Goal: Obtain resource: Download file/media

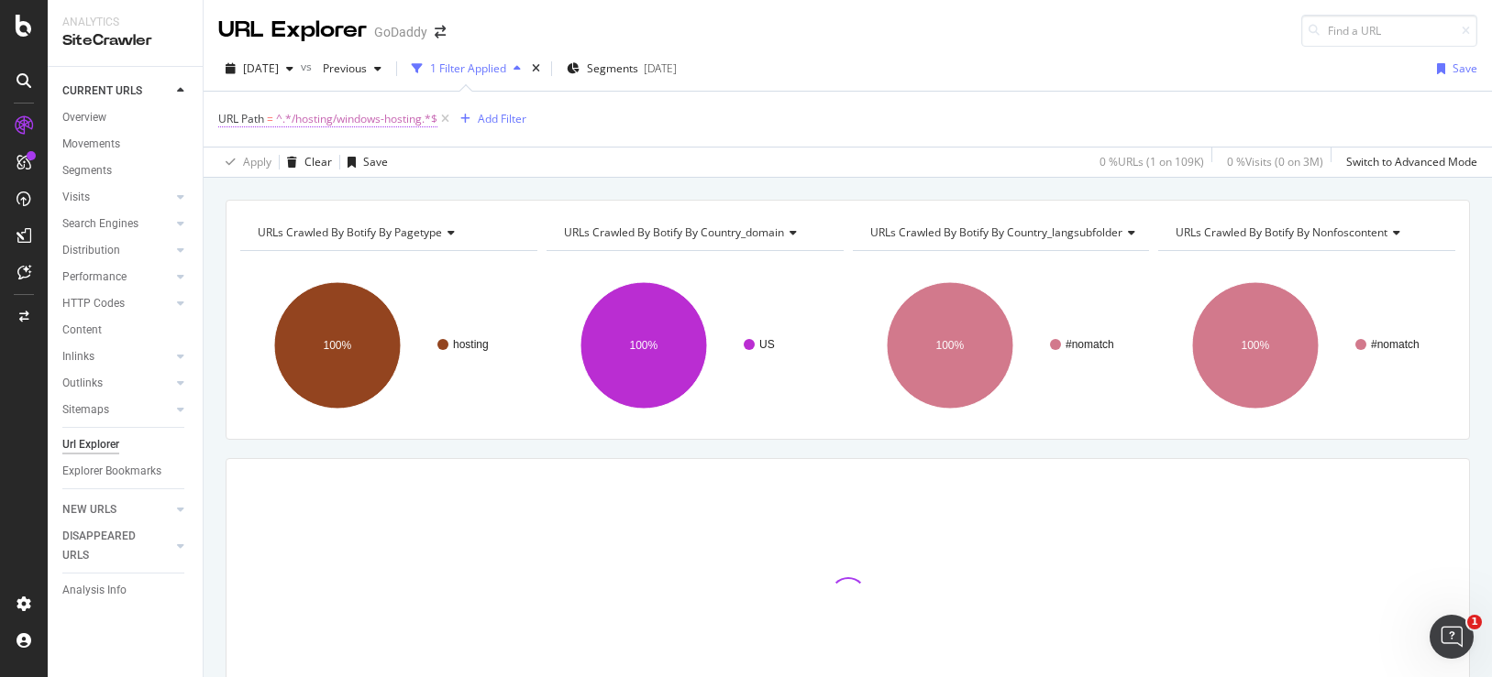
click at [391, 116] on span "^.*/hosting/windows-hosting.*$" at bounding box center [356, 119] width 161 height 26
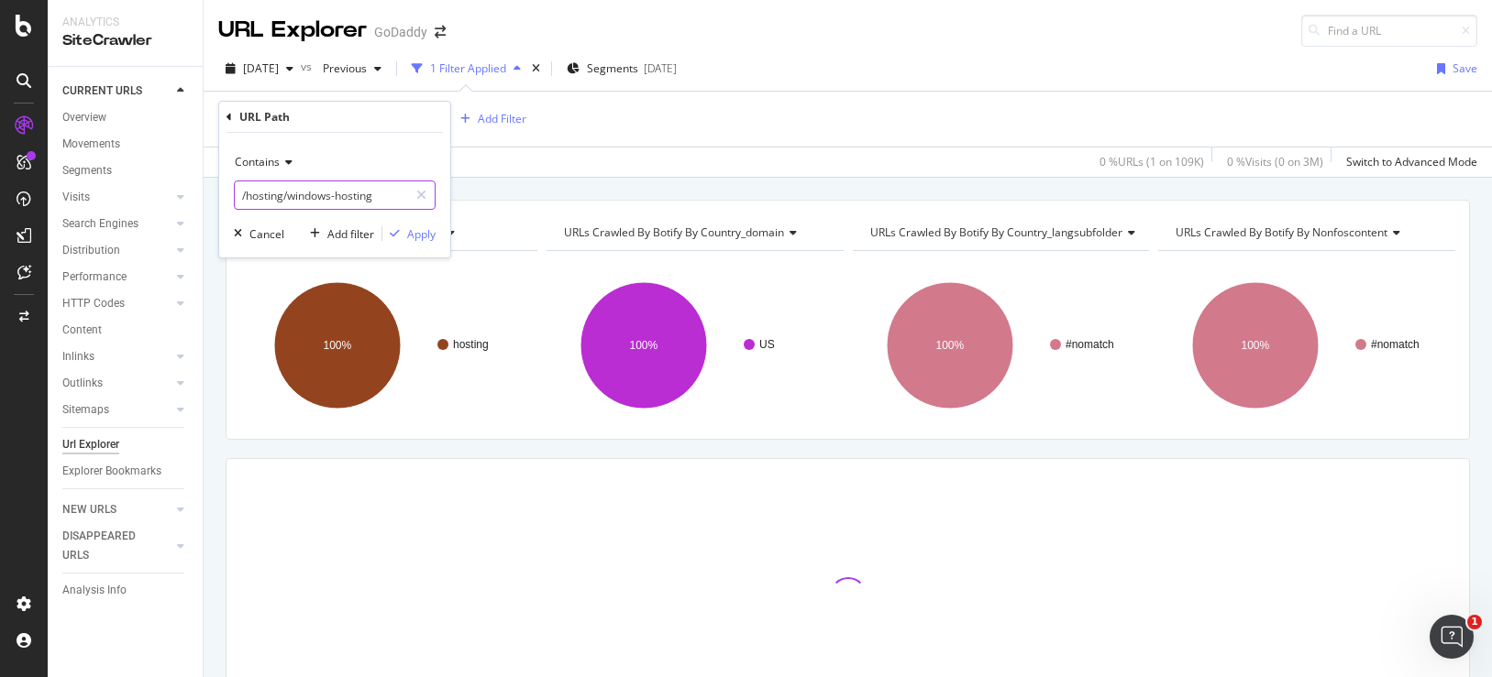
click at [337, 196] on input "/hosting/windows-hosting" at bounding box center [321, 195] width 173 height 29
paste input "domains/cheap-domain-names"
type input "/domains/cheap-domain-names"
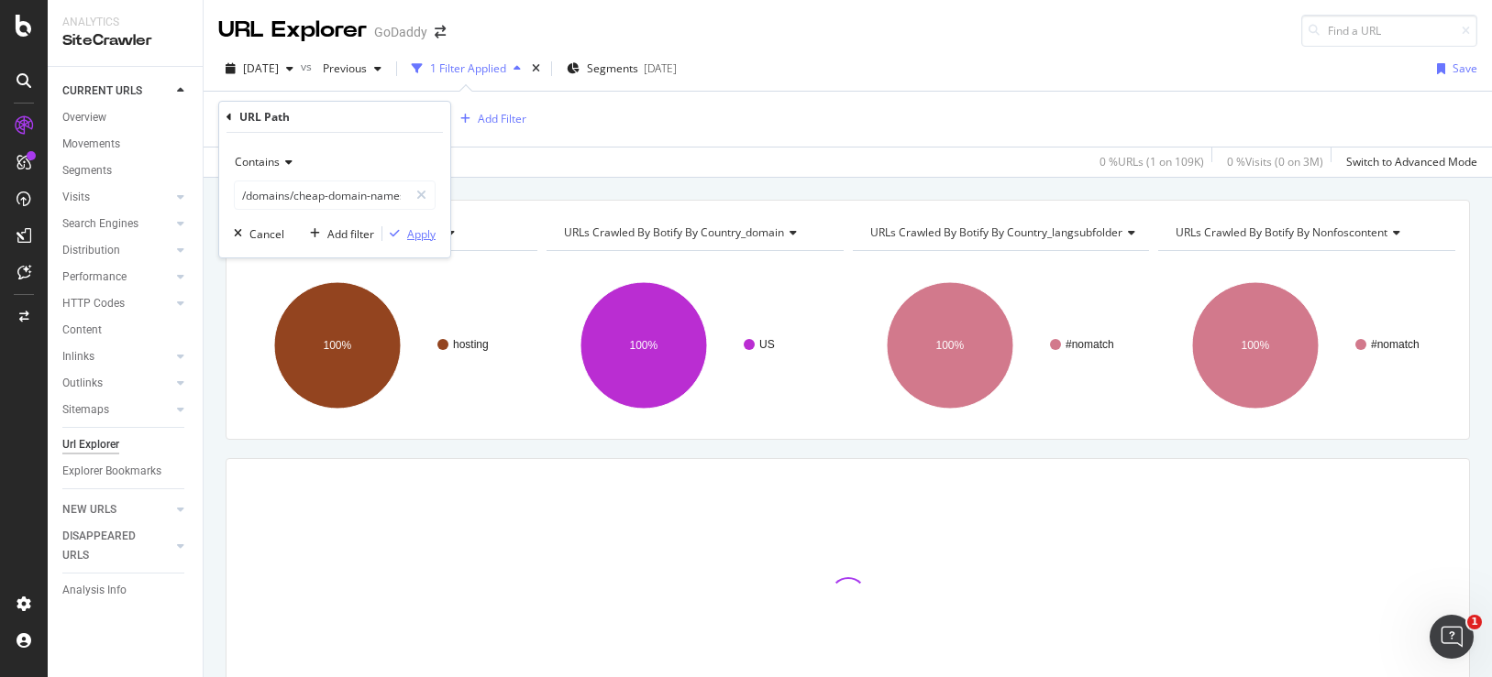
click at [409, 239] on div "Apply" at bounding box center [421, 234] width 28 height 16
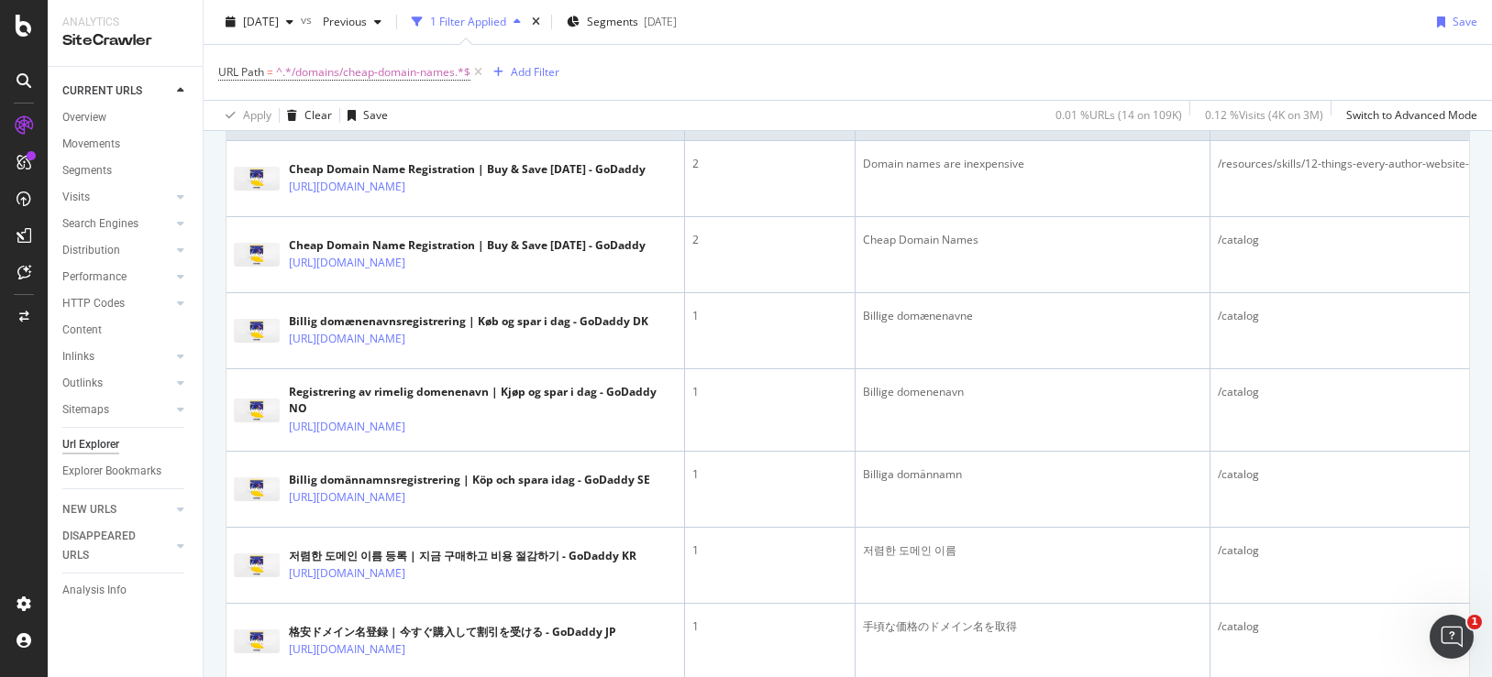
scroll to position [242, 0]
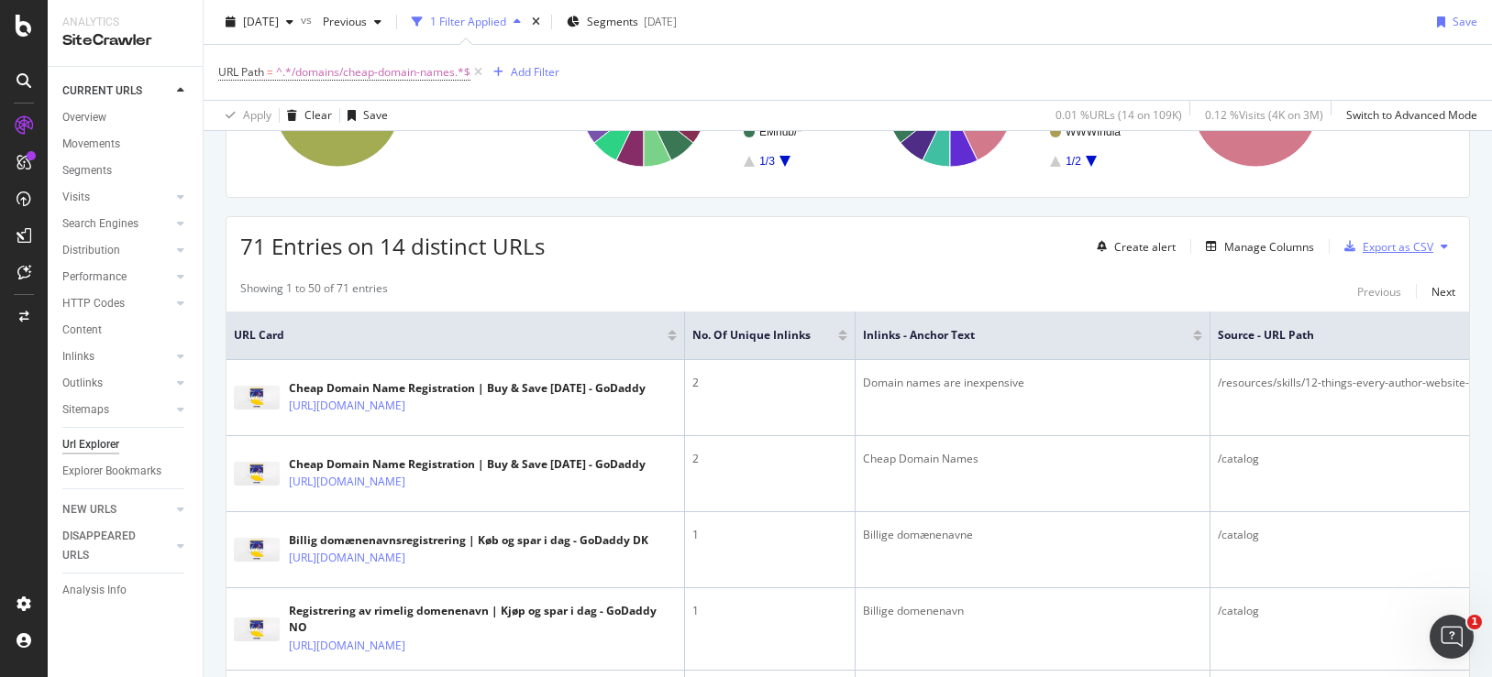
click at [1414, 244] on div "Export as CSV" at bounding box center [1397, 247] width 71 height 16
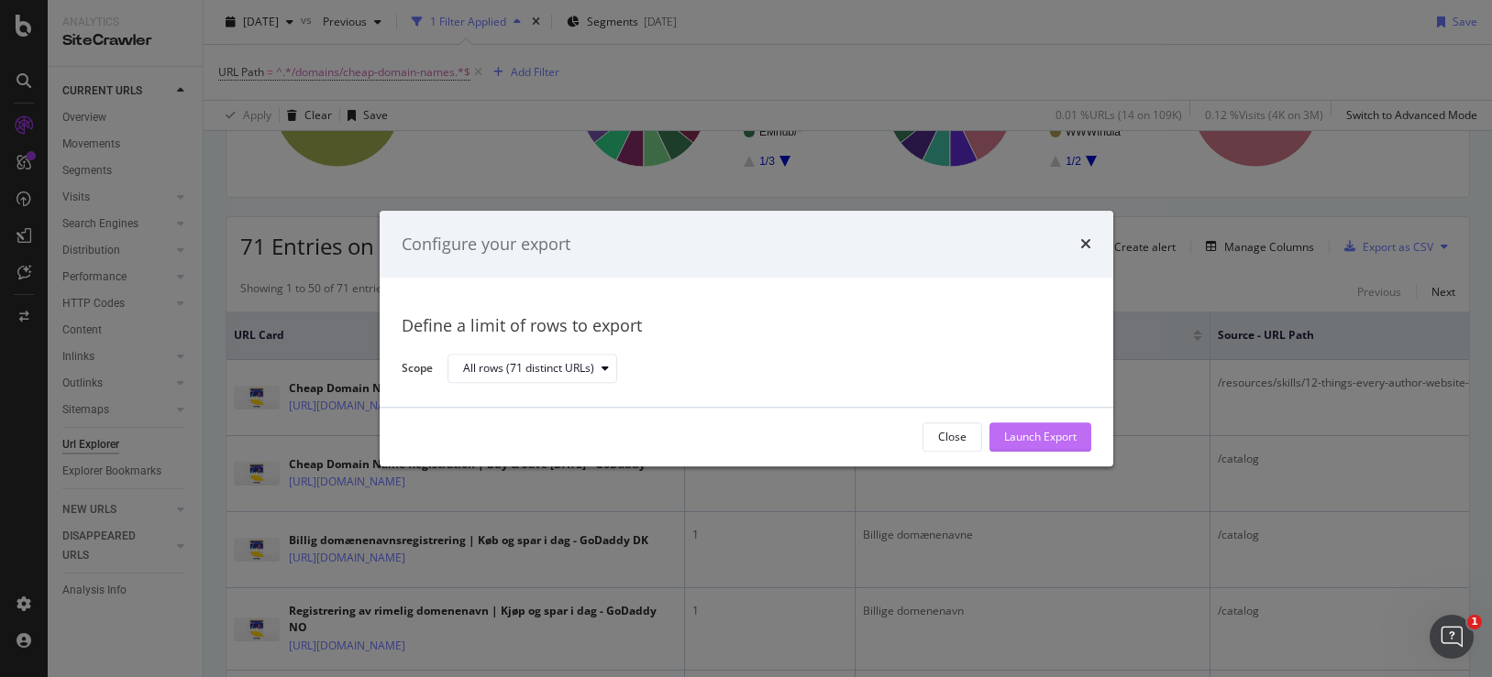
click at [1025, 443] on div "Launch Export" at bounding box center [1040, 438] width 72 height 16
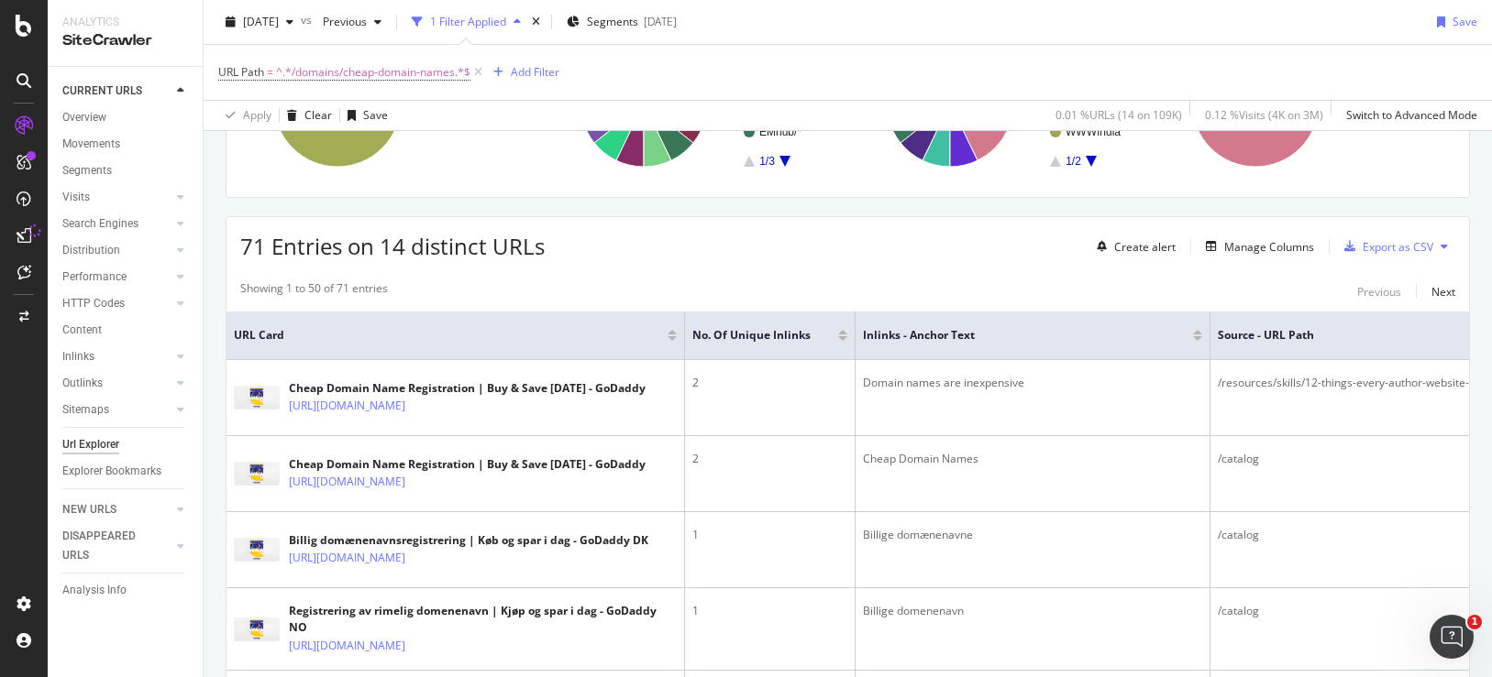
click at [18, 235] on icon at bounding box center [24, 235] width 15 height 15
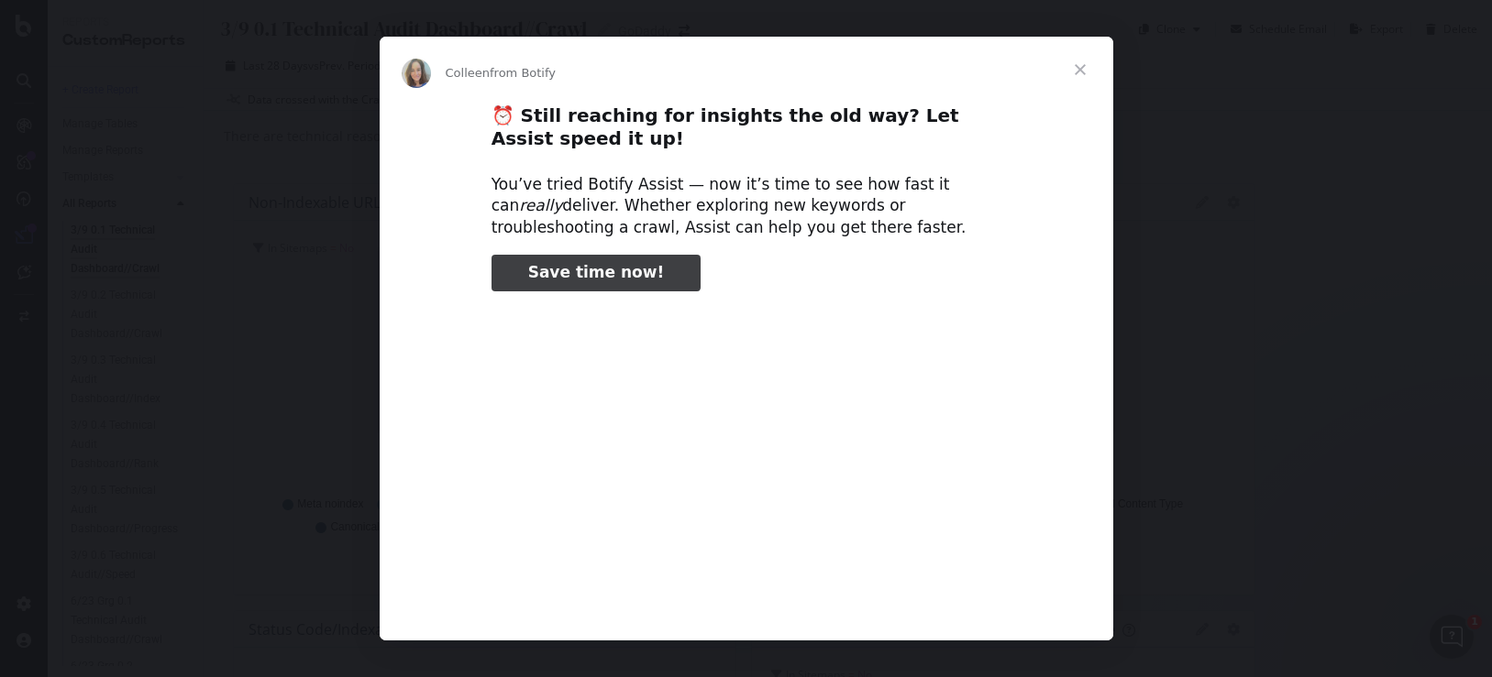
type input "319004"
click at [1084, 73] on span "Close" at bounding box center [1080, 70] width 66 height 66
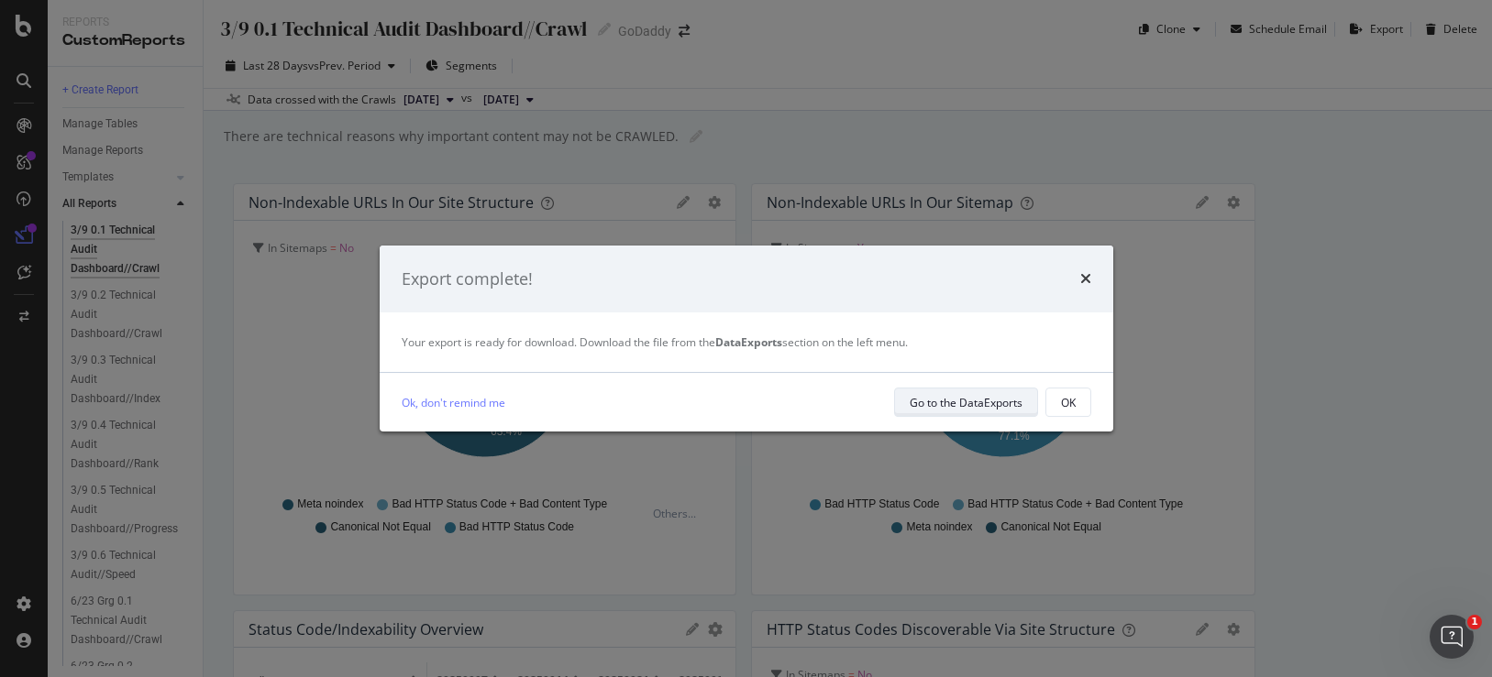
click at [984, 392] on div "Go to the DataExports" at bounding box center [965, 403] width 113 height 26
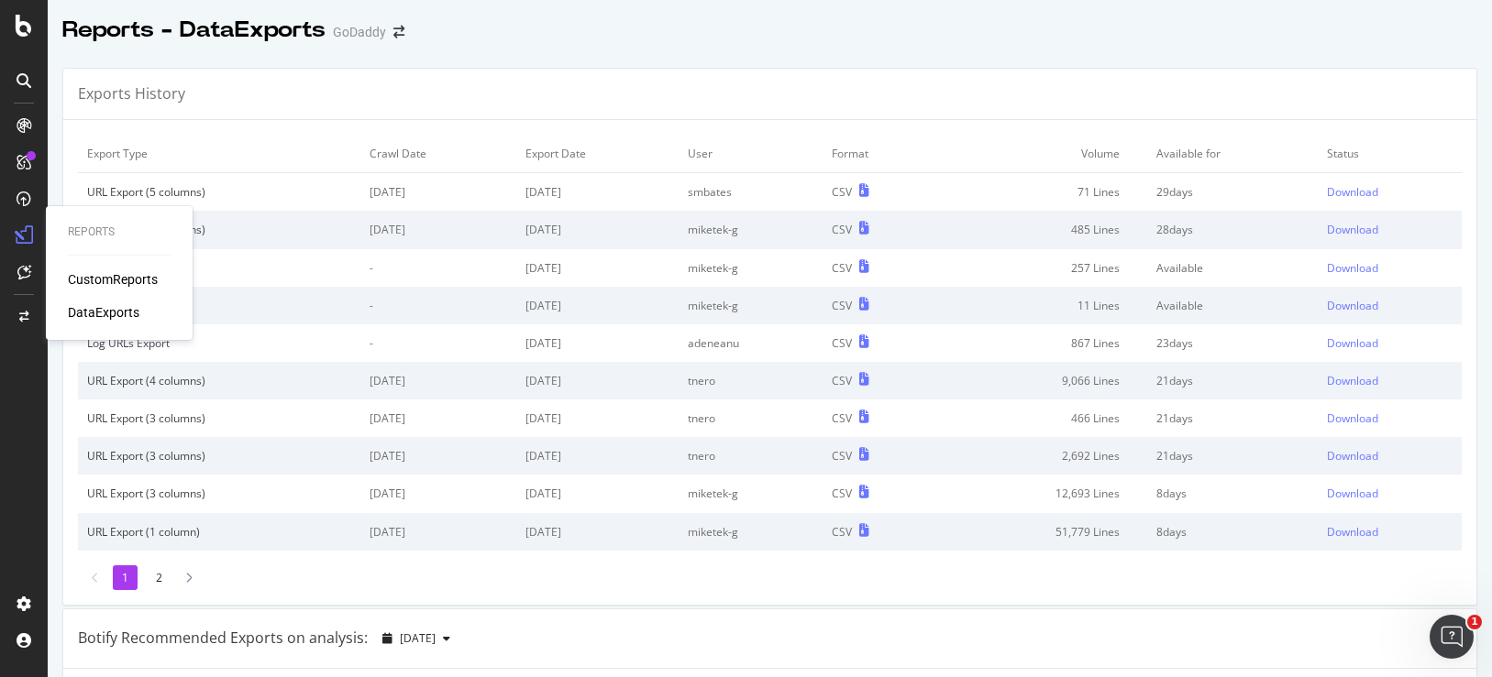
click at [26, 240] on icon at bounding box center [24, 235] width 18 height 18
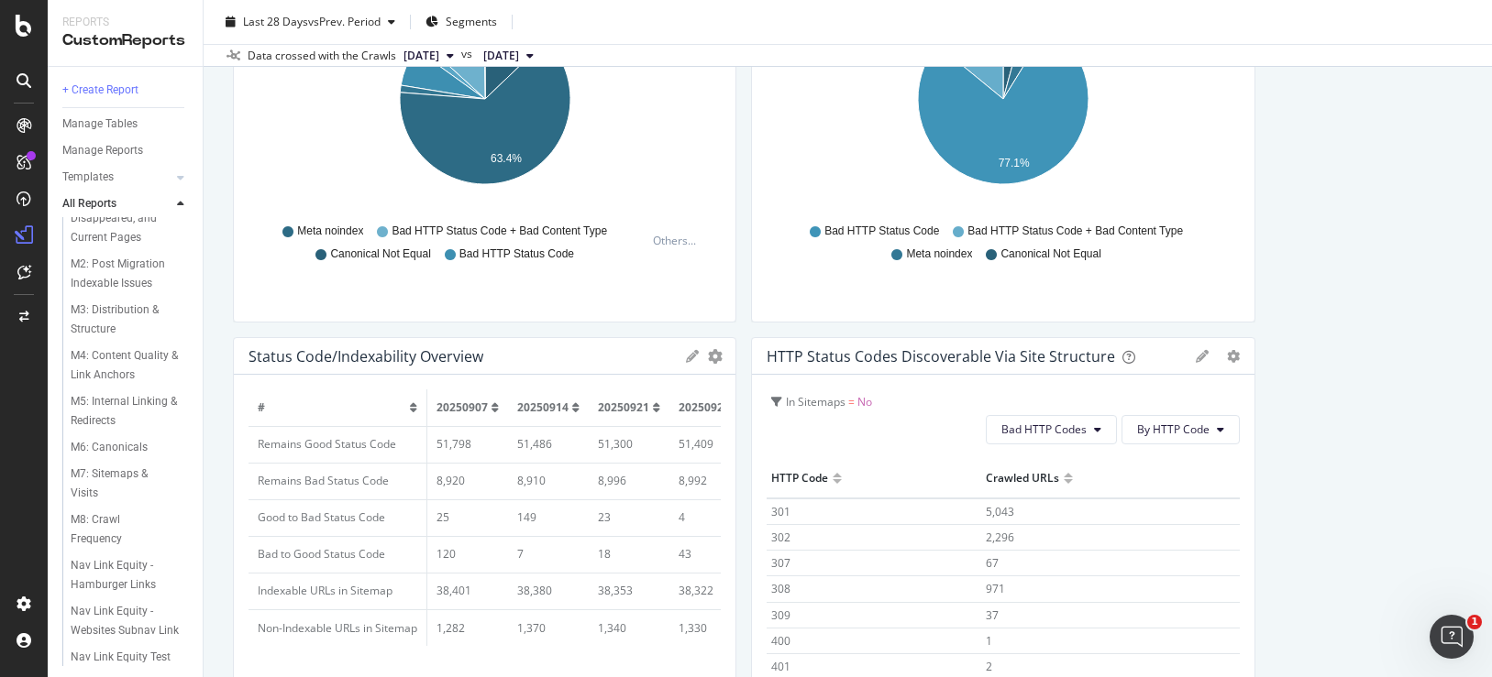
scroll to position [2559, 0]
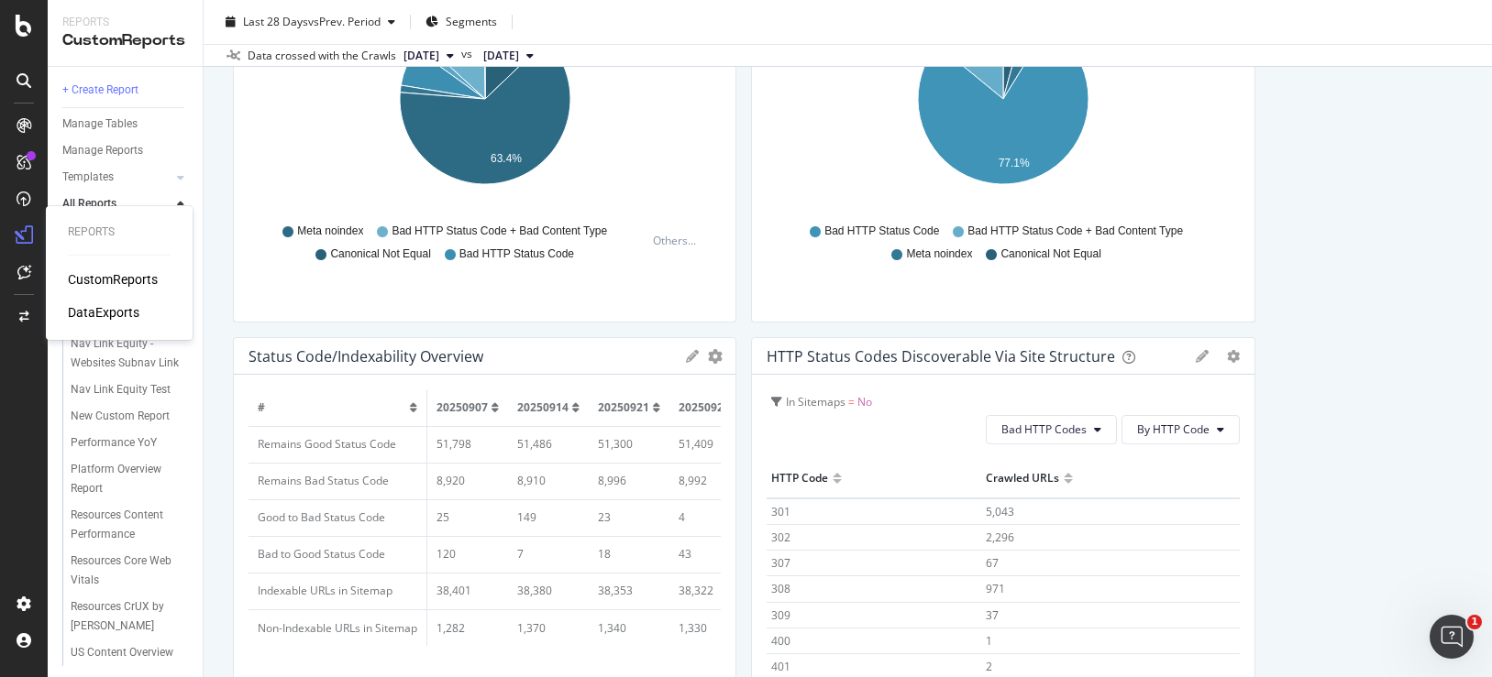
click at [97, 310] on div "DataExports" at bounding box center [104, 312] width 72 height 18
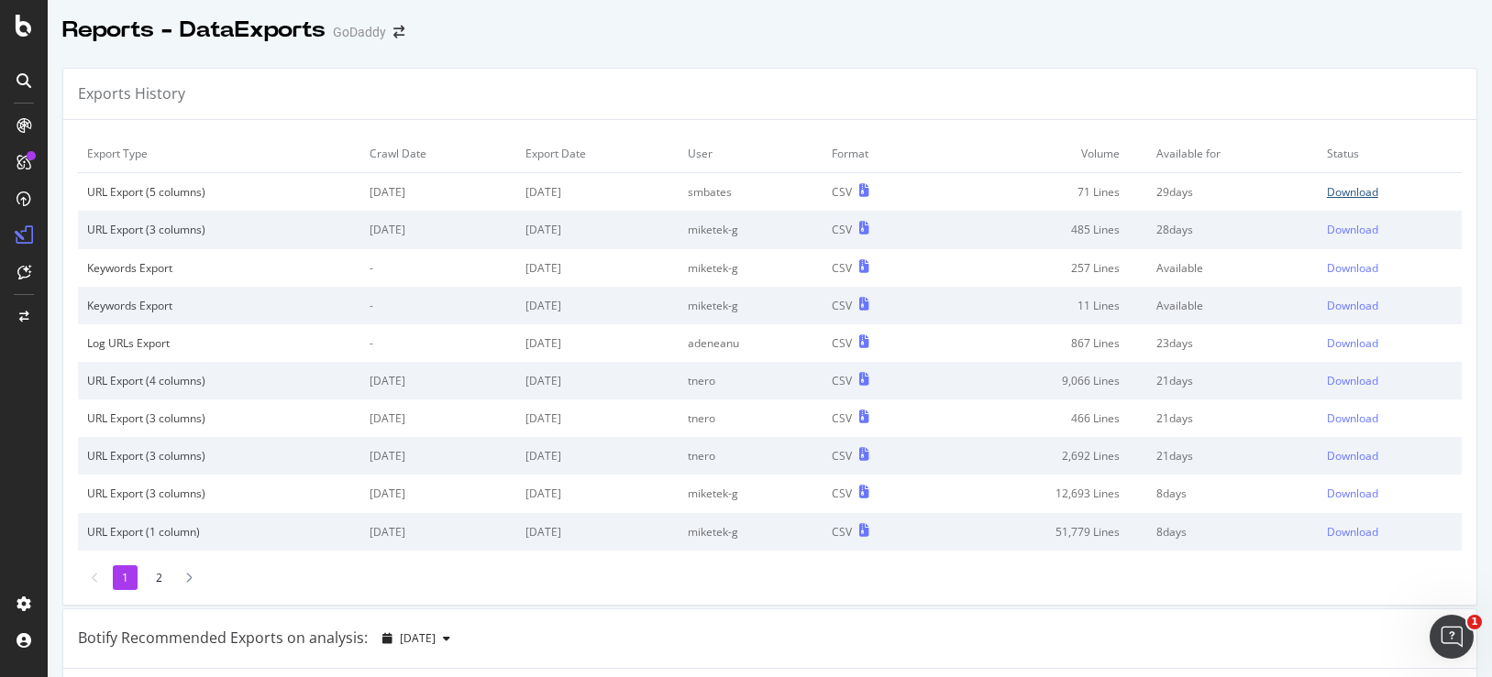
click at [1385, 196] on link "Download" at bounding box center [1389, 192] width 126 height 16
